Goal: Find specific page/section: Find specific page/section

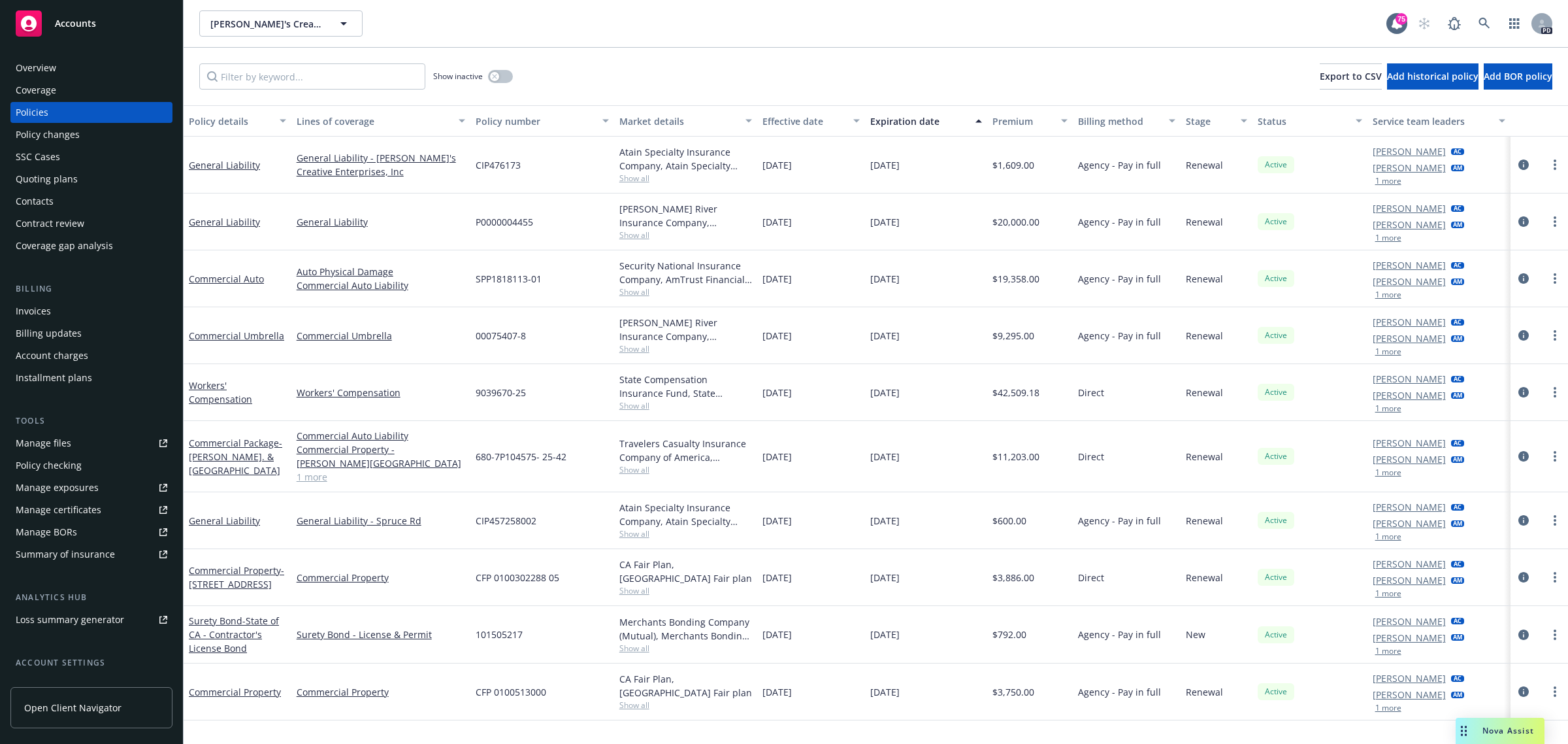
click at [79, 26] on span "Accounts" at bounding box center [75, 24] width 41 height 11
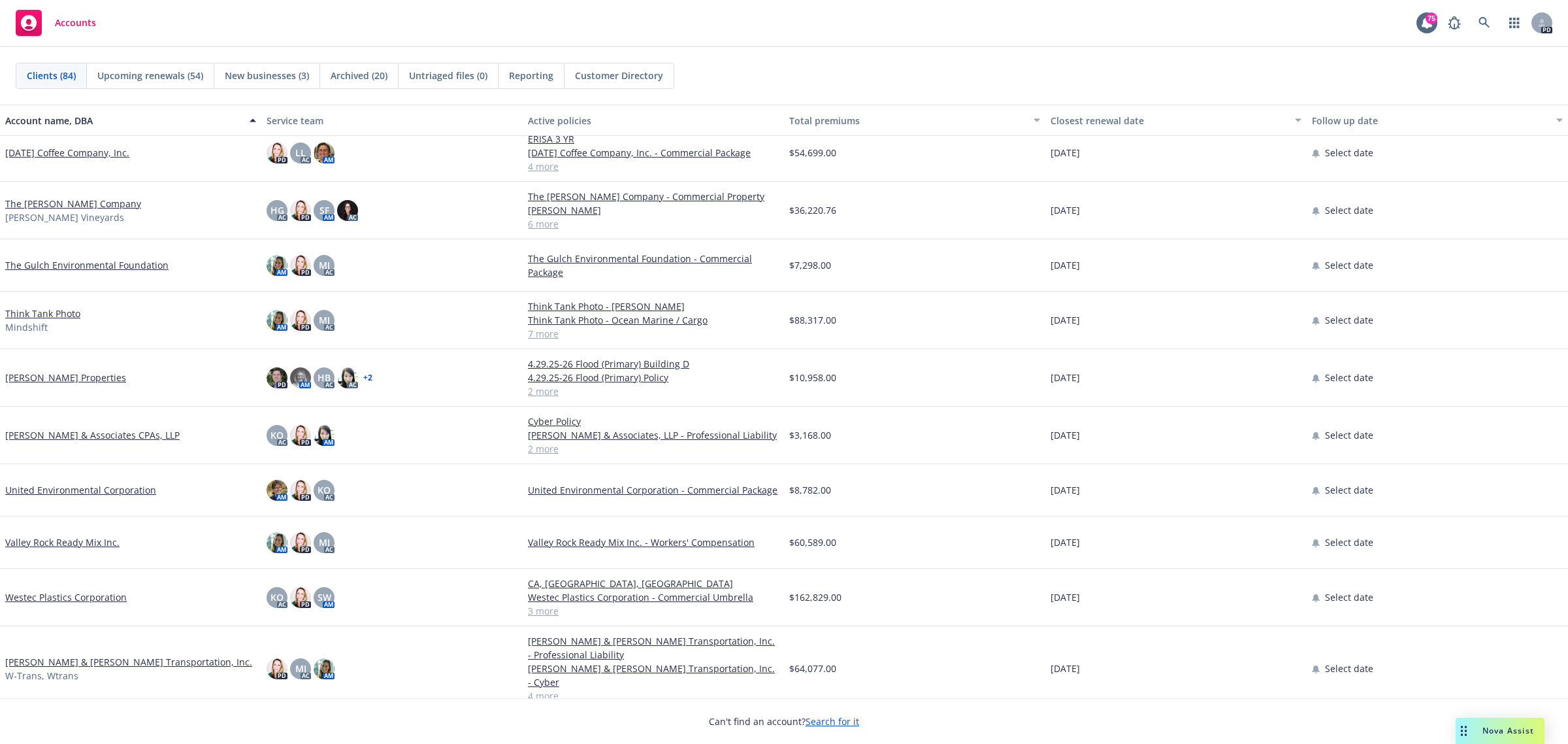
scroll to position [3830, 0]
click at [61, 435] on link "[PERSON_NAME] & Associates CPAs, LLP" at bounding box center [92, 433] width 175 height 14
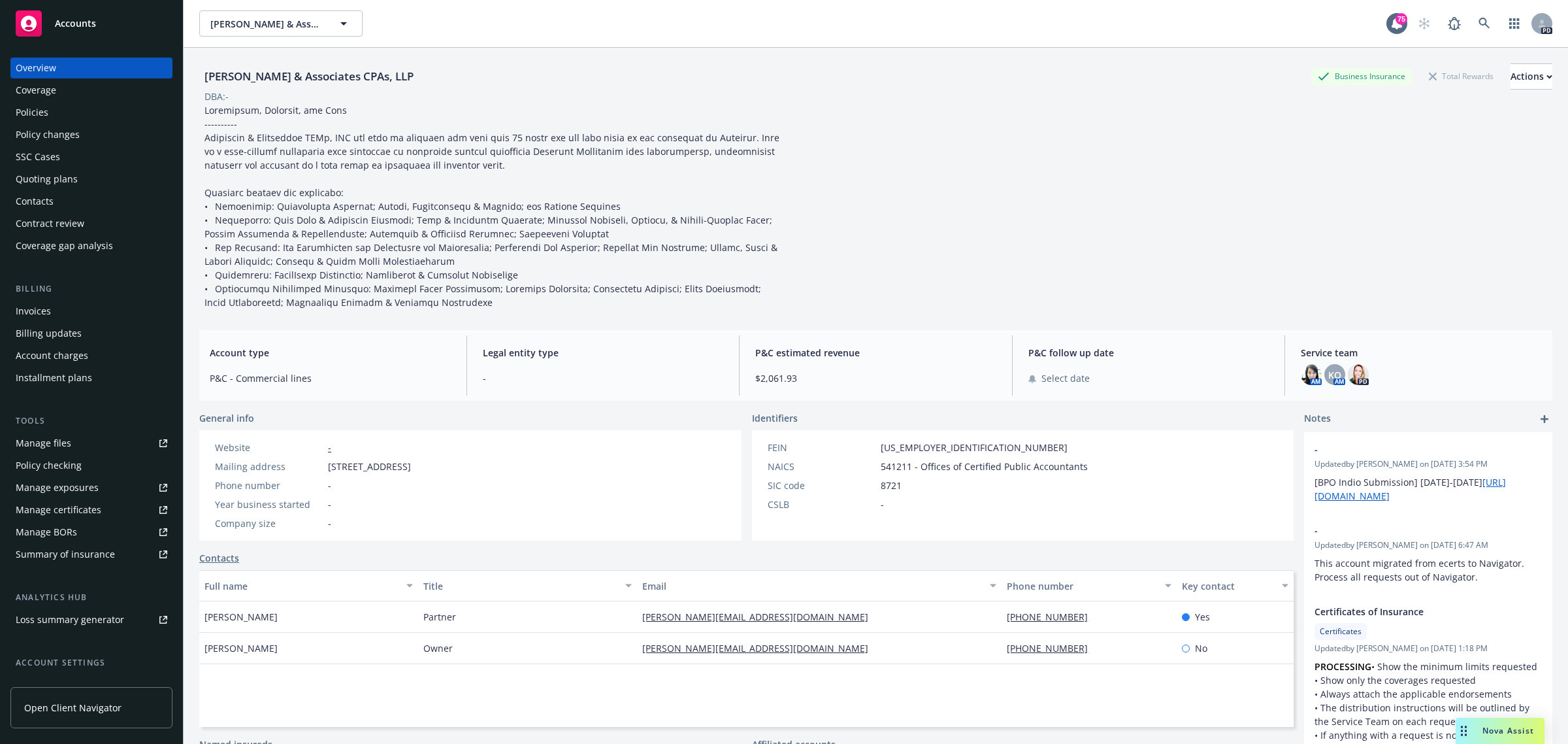
click at [39, 108] on div "Policies" at bounding box center [32, 112] width 33 height 21
